Goal: Information Seeking & Learning: Stay updated

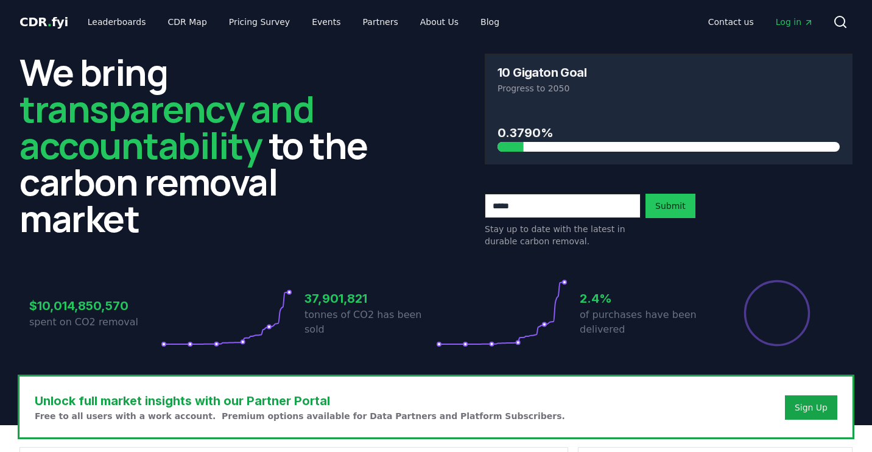
click at [517, 208] on input "email" at bounding box center [563, 206] width 156 height 24
type input "**********"
click at [664, 211] on button "Submit" at bounding box center [671, 206] width 50 height 24
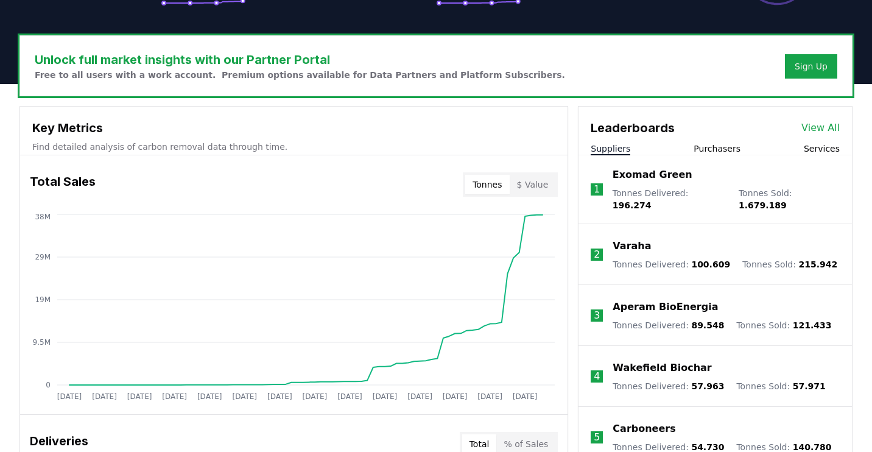
scroll to position [340, 0]
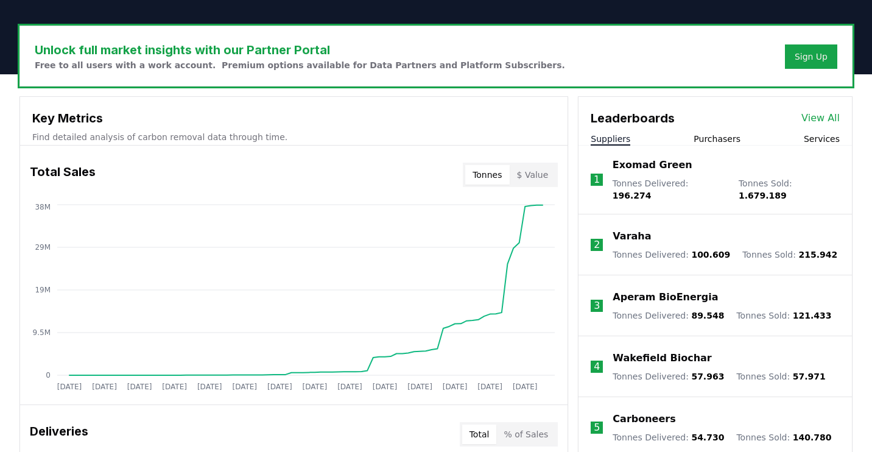
click at [538, 175] on button "$ Value" at bounding box center [533, 174] width 46 height 19
click at [503, 175] on button "Tonnes" at bounding box center [487, 174] width 44 height 19
click at [705, 137] on button "Purchasers" at bounding box center [717, 139] width 47 height 12
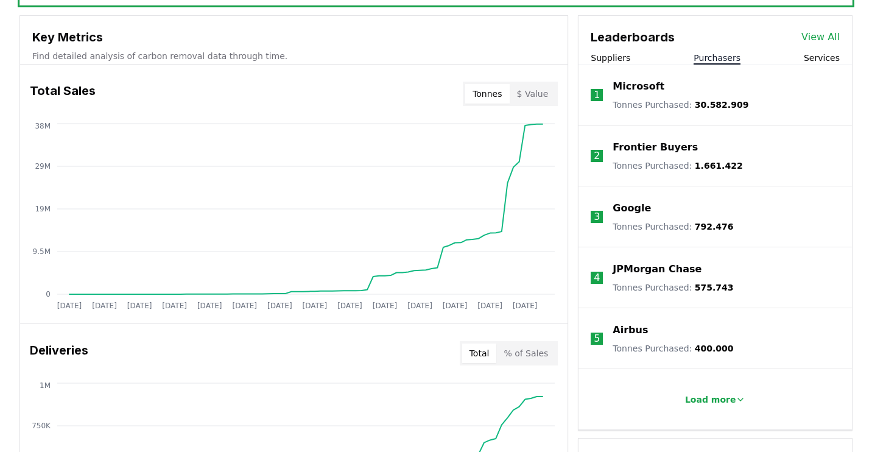
scroll to position [418, 0]
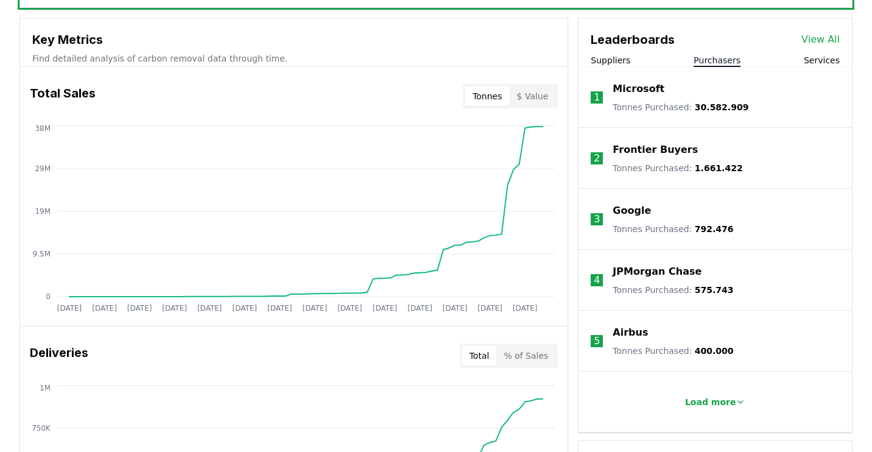
click at [820, 65] on button "Services" at bounding box center [822, 60] width 36 height 12
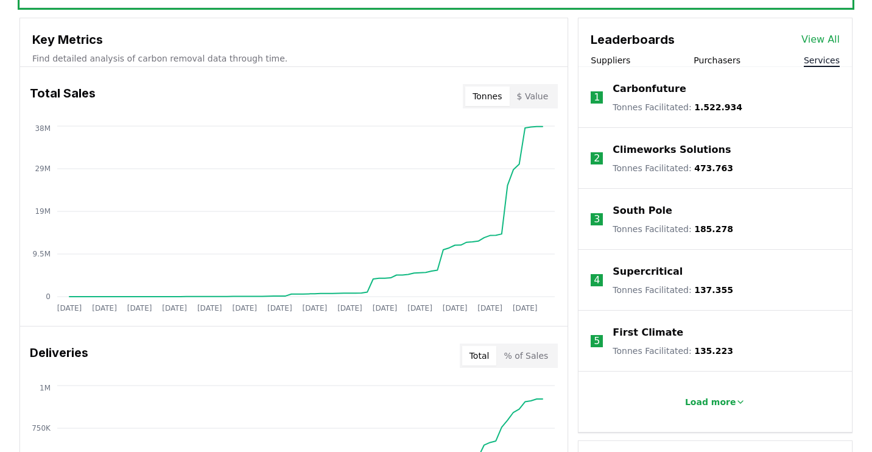
click at [734, 58] on button "Purchasers" at bounding box center [717, 60] width 47 height 12
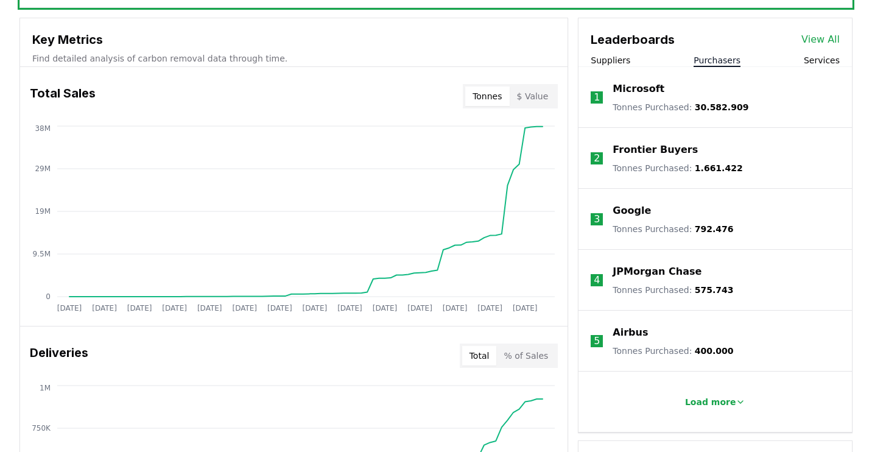
scroll to position [432, 0]
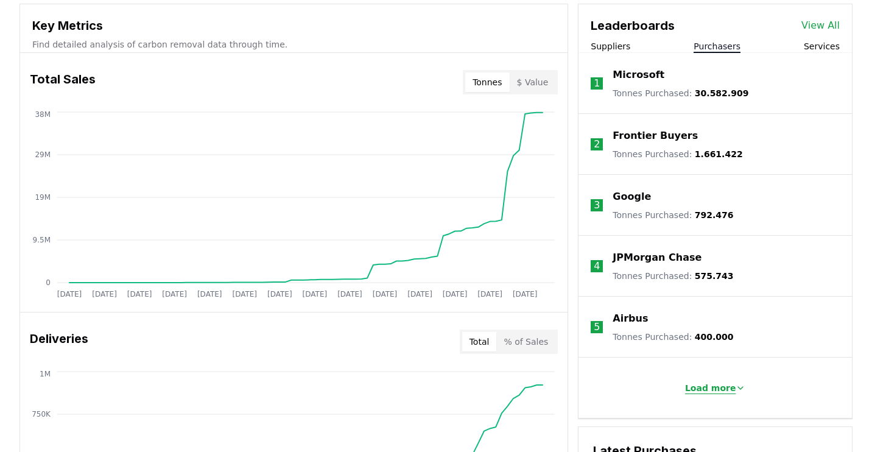
click at [707, 382] on p "Load more" at bounding box center [710, 388] width 51 height 12
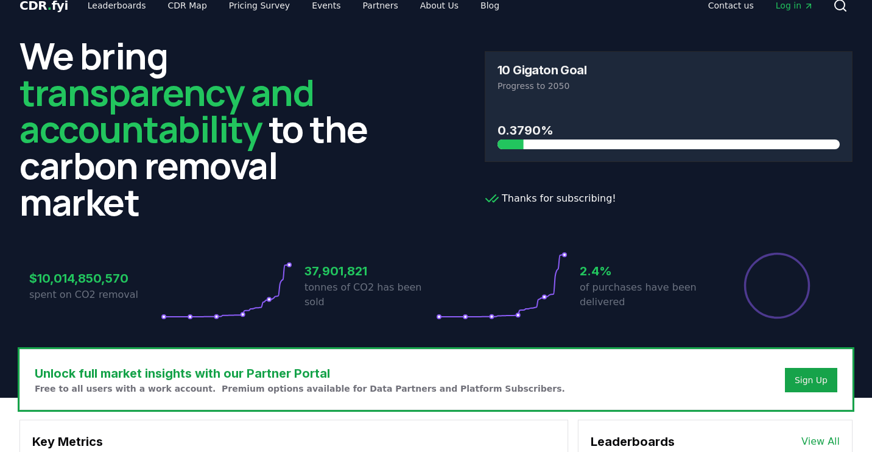
scroll to position [0, 0]
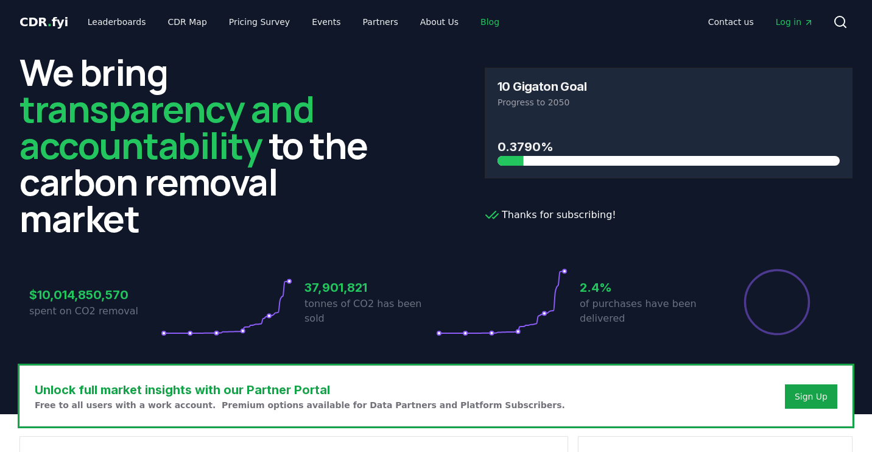
click at [473, 26] on link "Blog" at bounding box center [490, 22] width 38 height 22
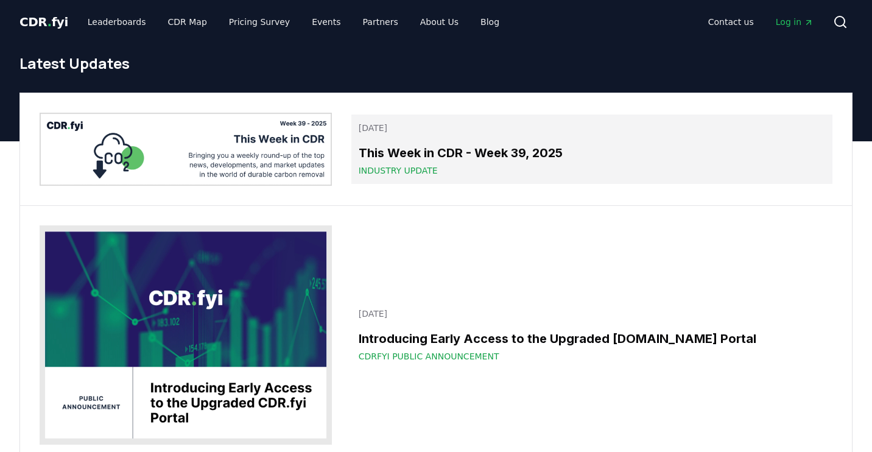
click at [436, 162] on div "This Week in CDR - Week 39, 2025 Industry Update" at bounding box center [592, 160] width 467 height 33
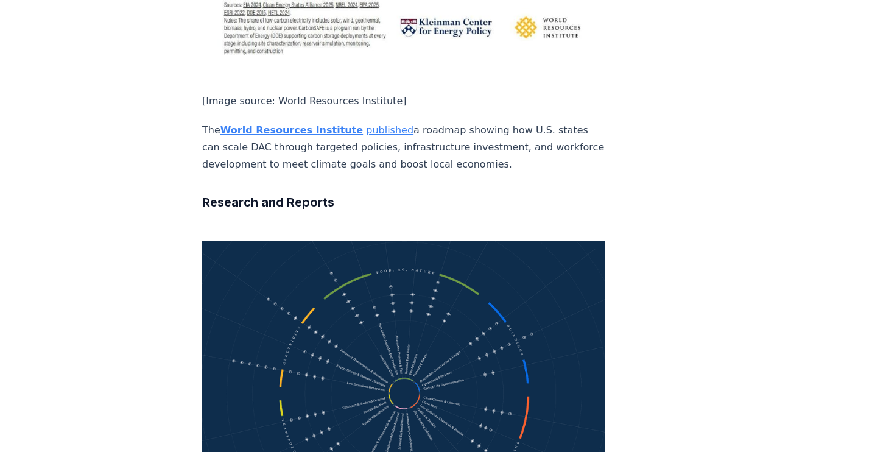
scroll to position [3683, 0]
